Goal: Task Accomplishment & Management: Manage account settings

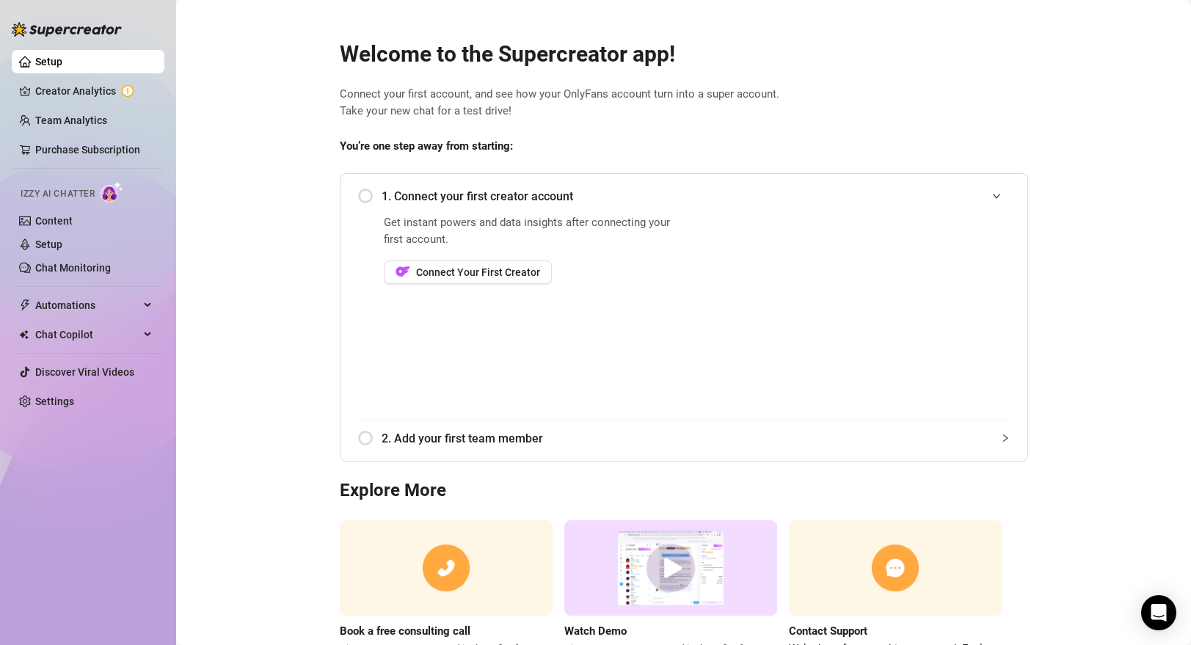
click at [319, 216] on main "Welcome to the Supercreator app! Connect your first account, and see how your O…" at bounding box center [683, 359] width 1015 height 719
click at [62, 247] on link "Setup" at bounding box center [48, 244] width 27 height 12
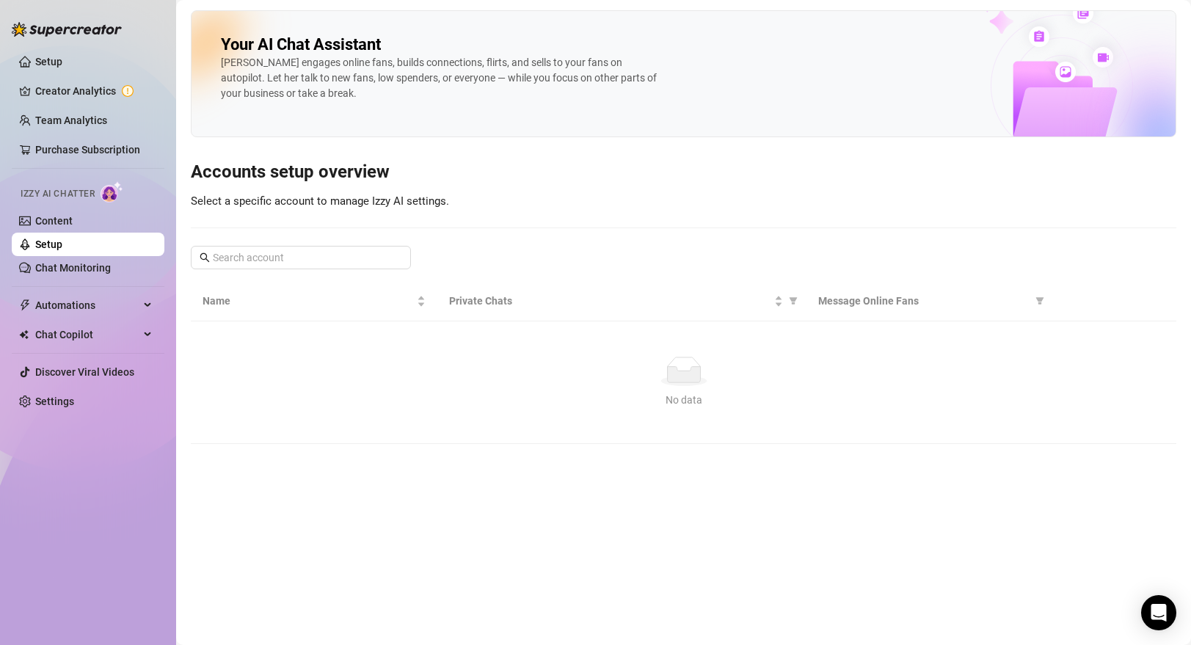
click at [71, 208] on div "Izzy AI Chatter" at bounding box center [87, 191] width 156 height 33
click at [71, 215] on link "Content" at bounding box center [53, 221] width 37 height 12
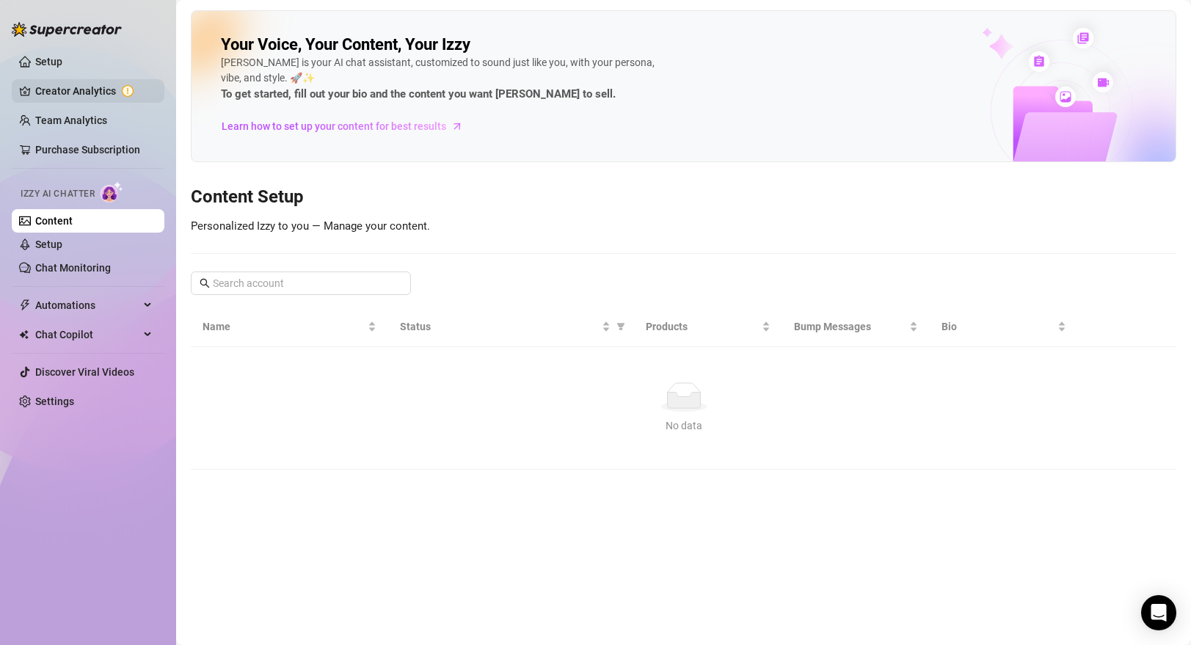
click at [81, 90] on link "Creator Analytics" at bounding box center [93, 90] width 117 height 23
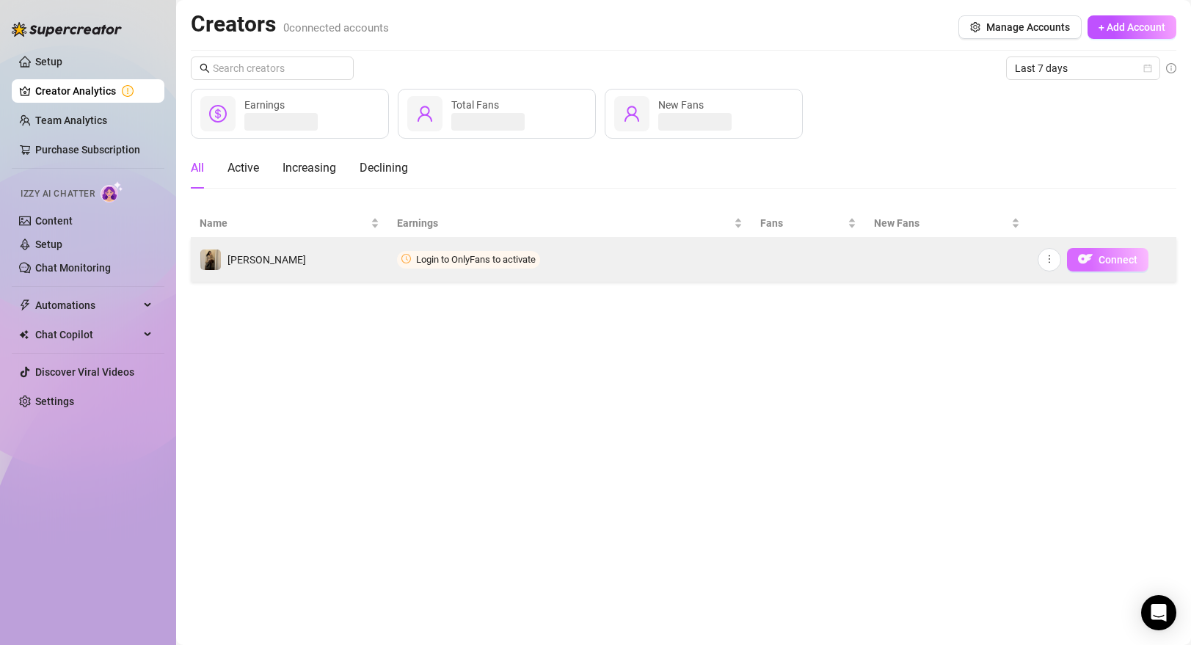
click at [1120, 256] on span "Connect" at bounding box center [1117, 260] width 39 height 12
